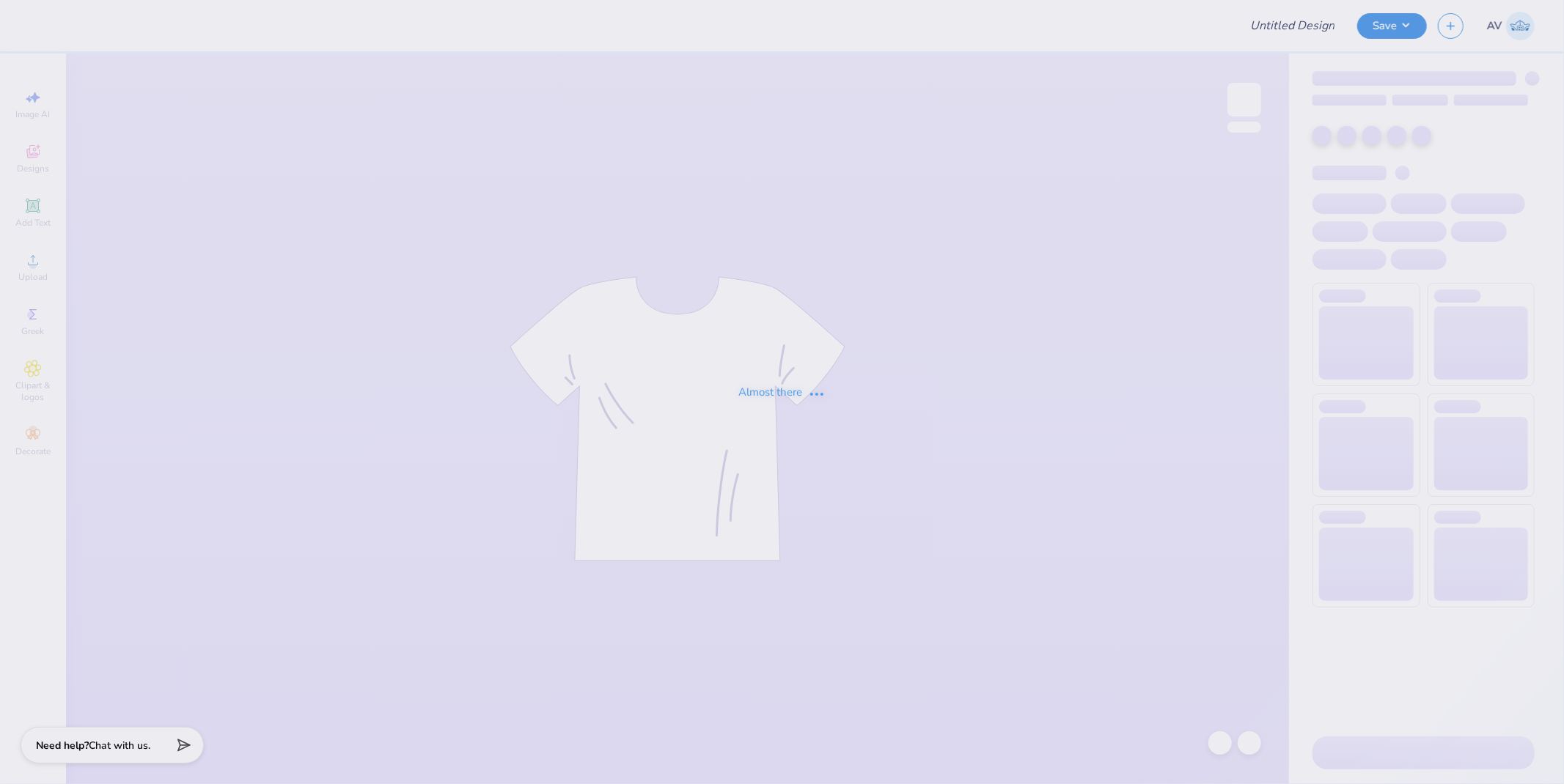
type input "Alanna Stein : Cornell University"
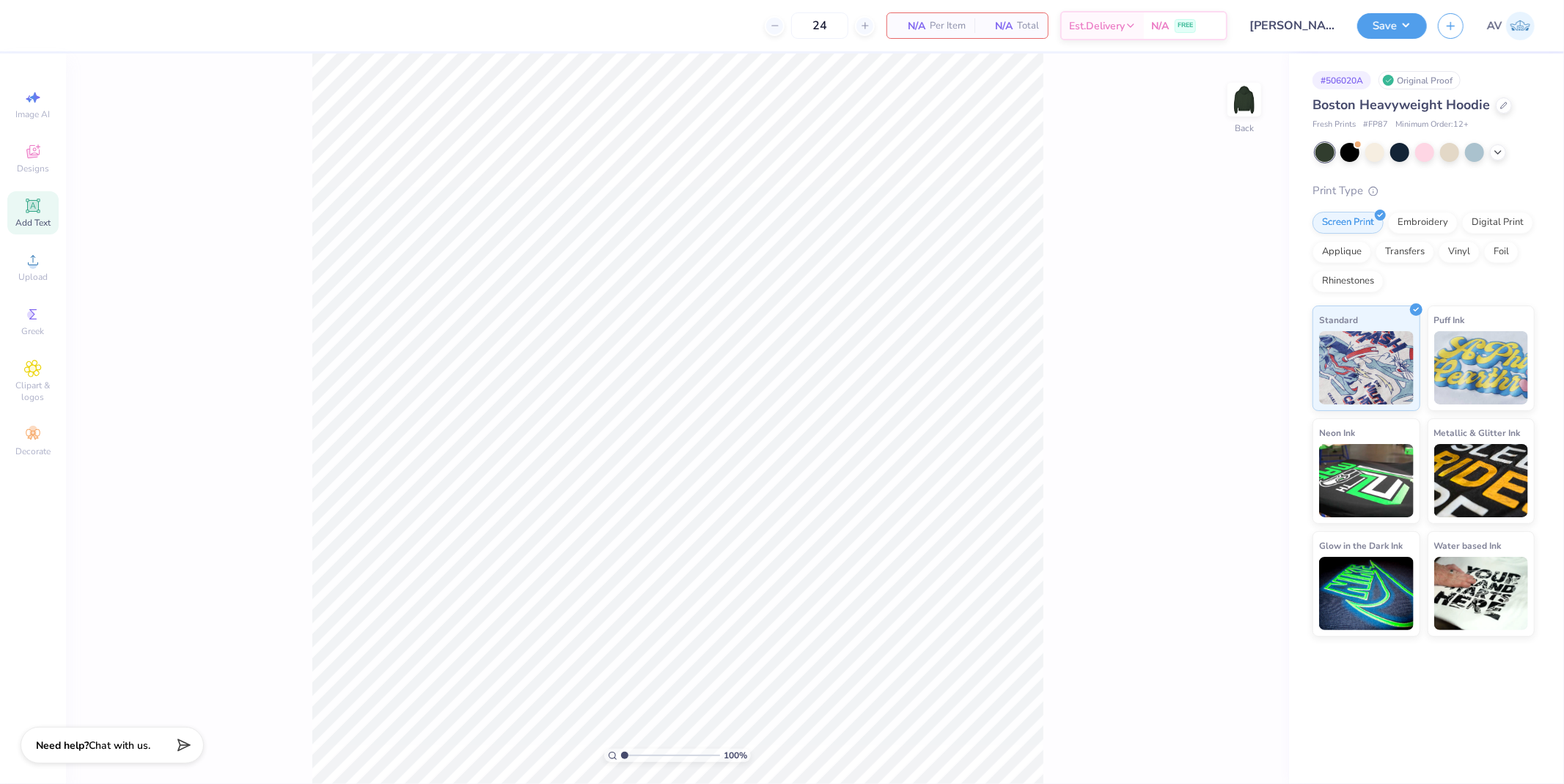
click at [34, 223] on span "Add Text" at bounding box center [33, 223] width 35 height 12
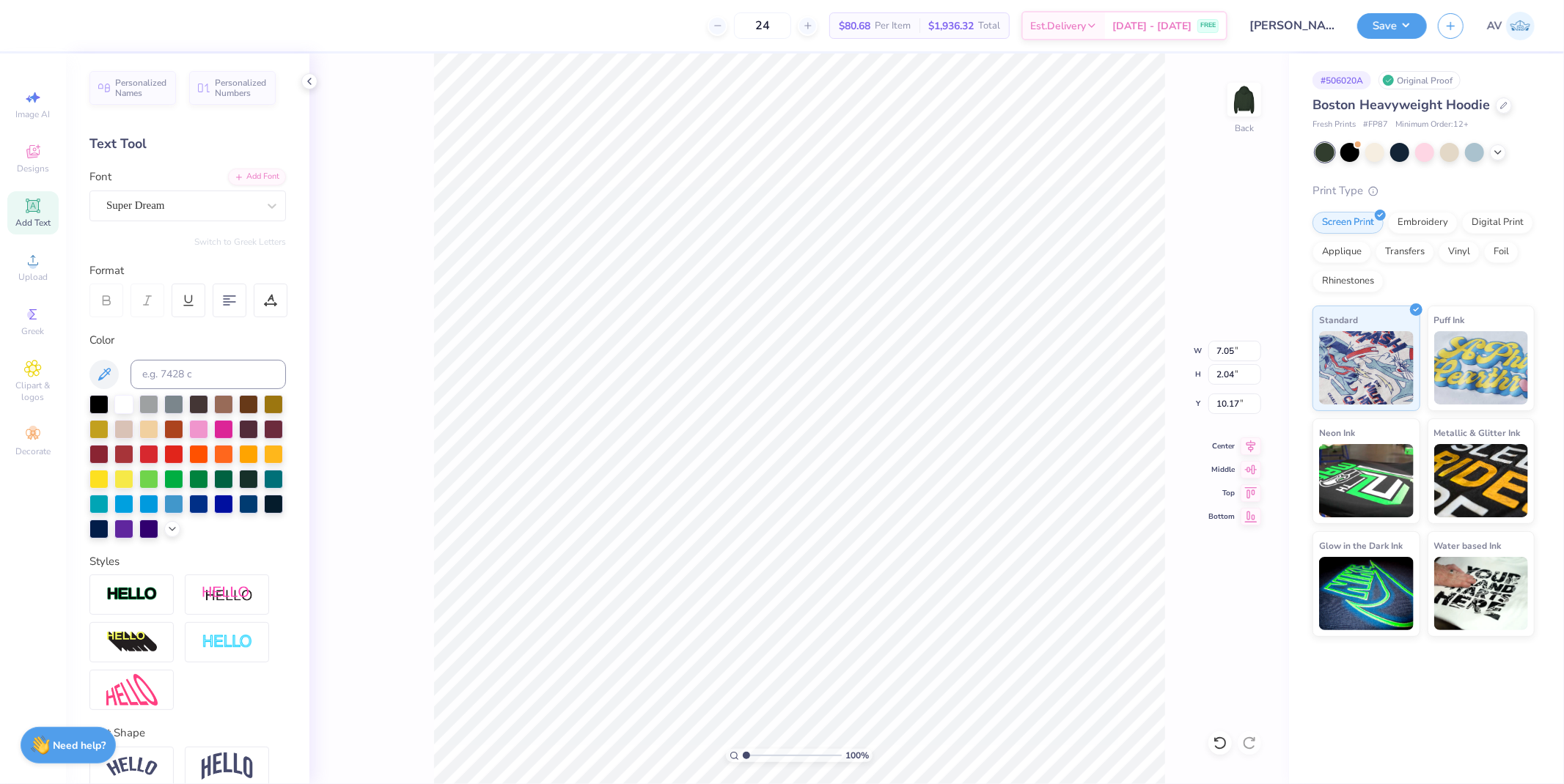
type input "10.17"
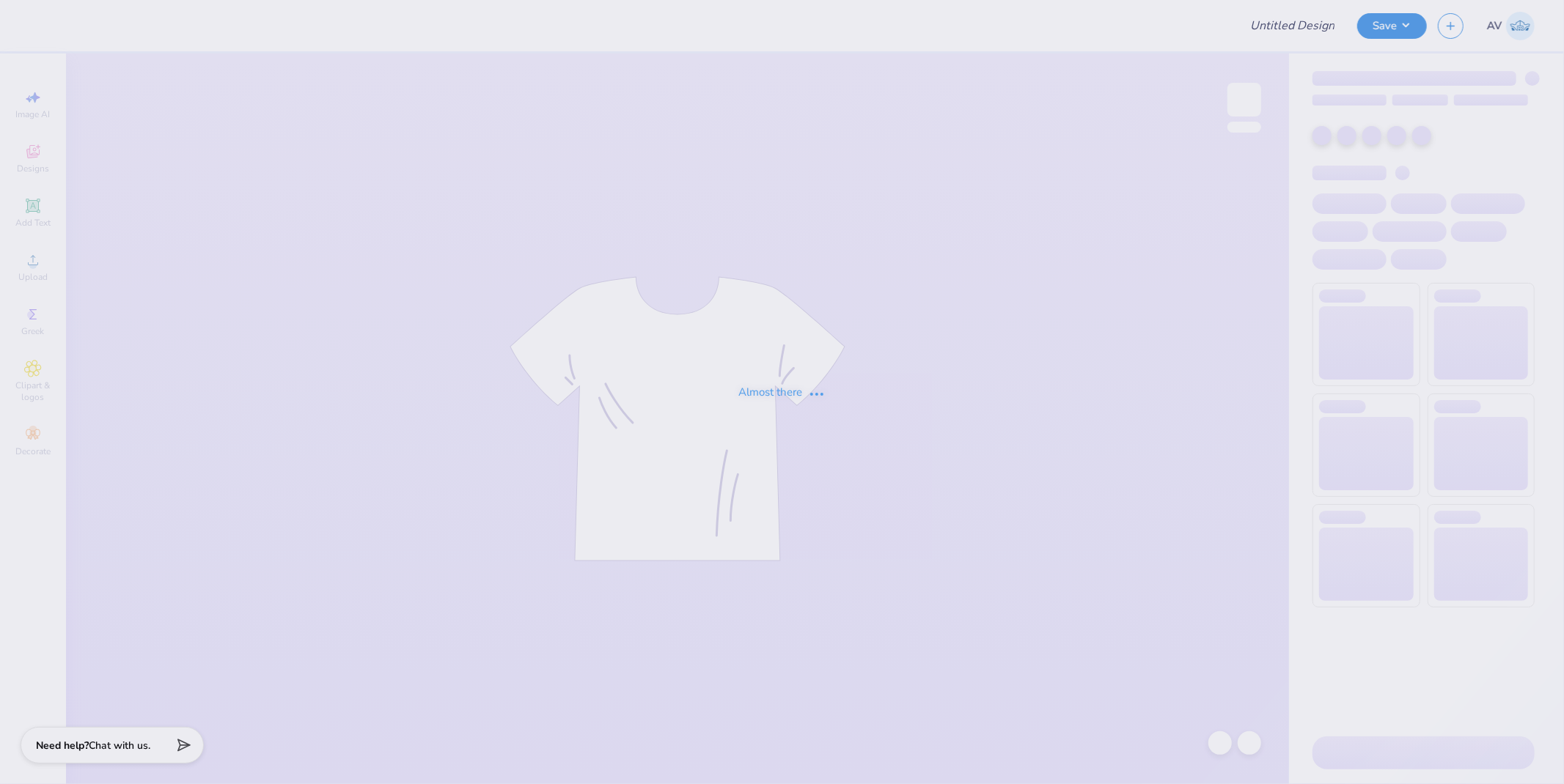
type input "Mockneck"
type input "kd hoco"
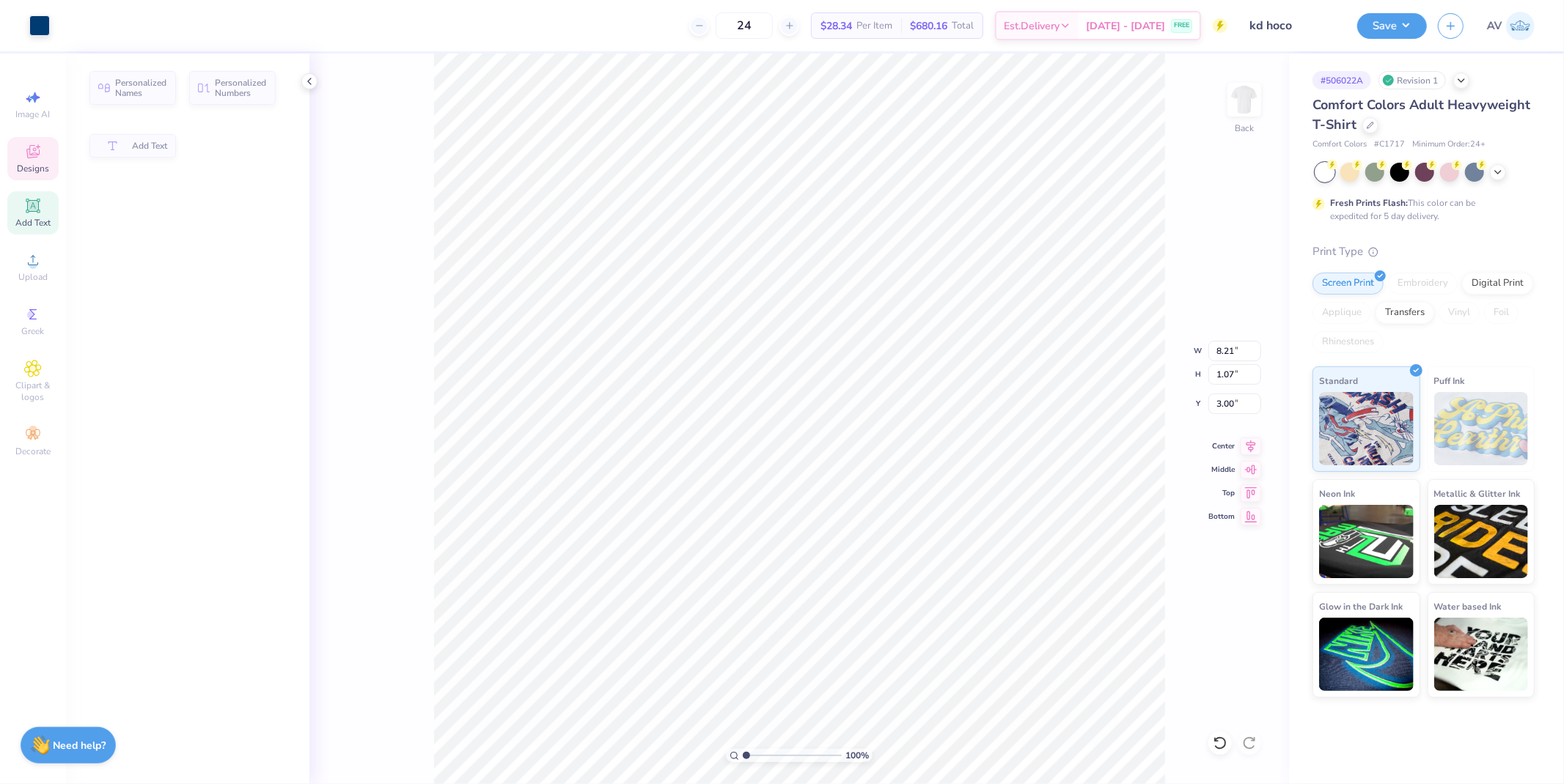
type input "8.21"
type input "1.07"
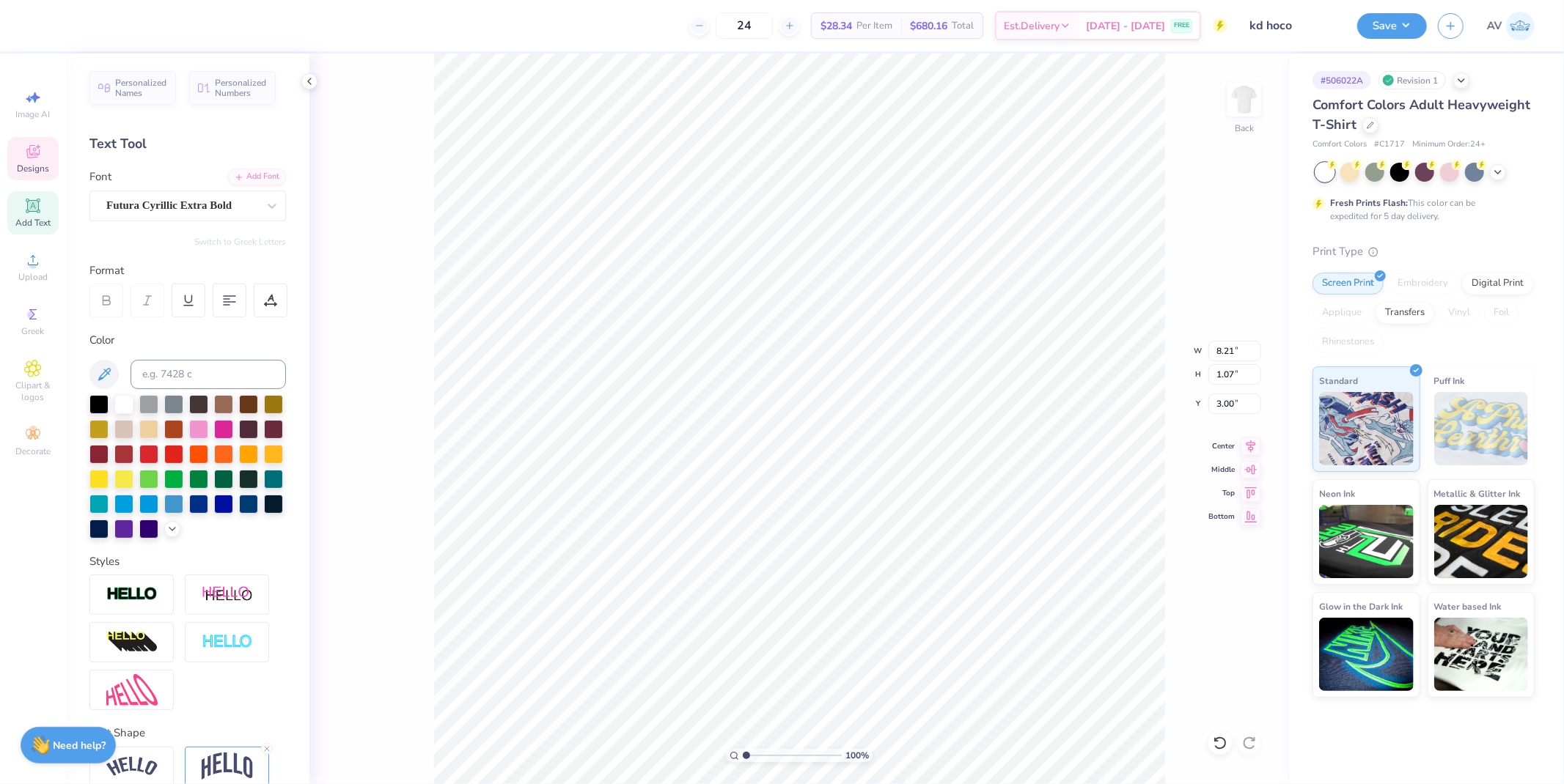
scroll to position [13, 4]
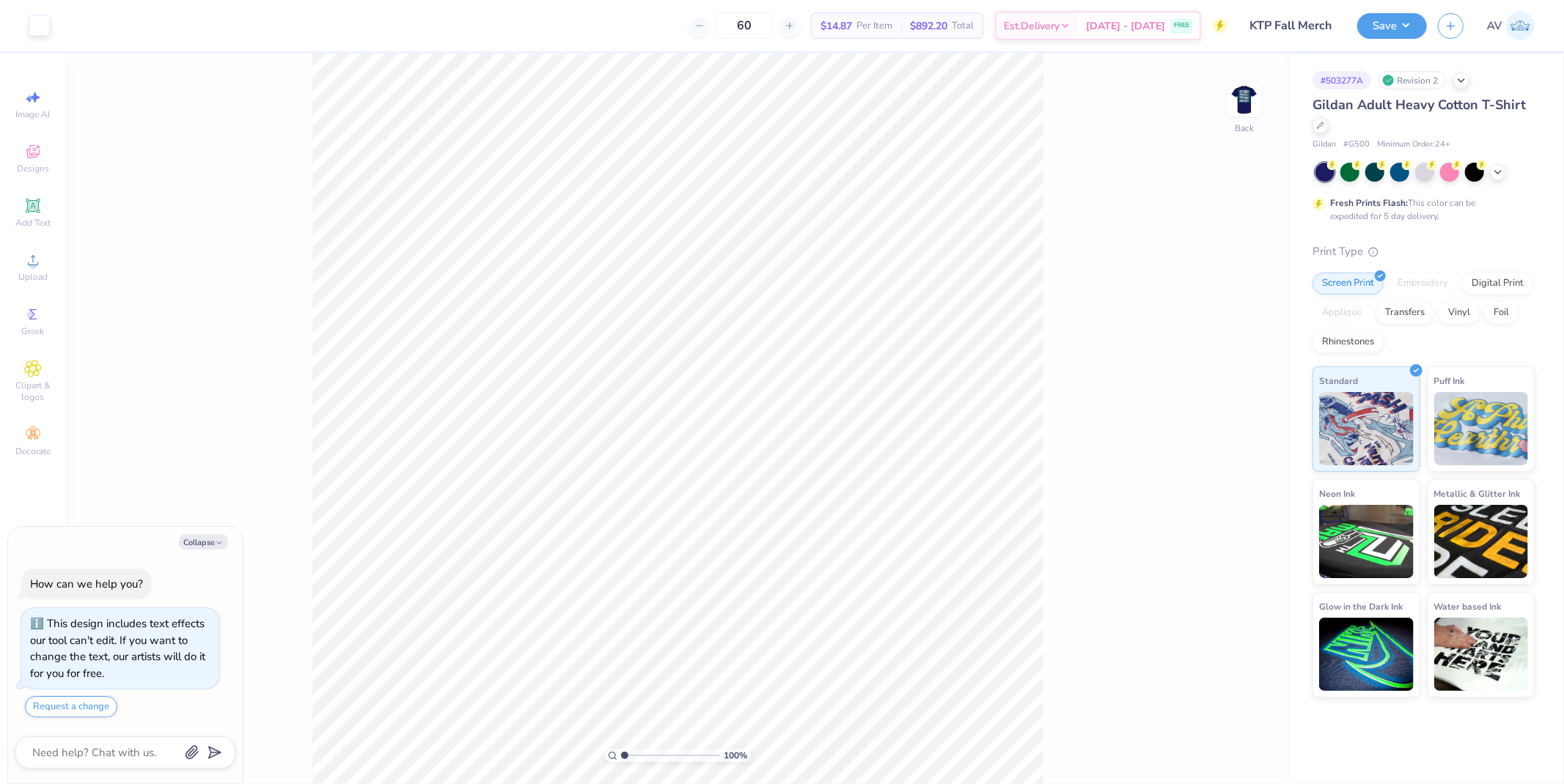
type textarea "x"
